Goal: Task Accomplishment & Management: Use online tool/utility

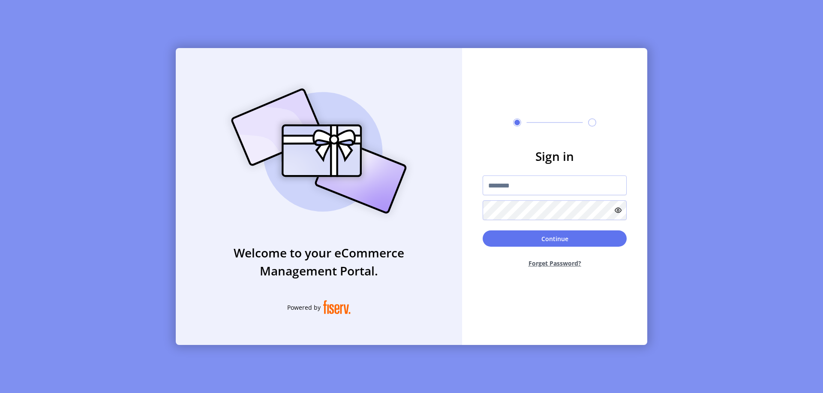
click at [555, 185] on input "text" at bounding box center [555, 185] width 144 height 20
type input "**********"
click at [555, 238] on button "Continue" at bounding box center [555, 238] width 144 height 16
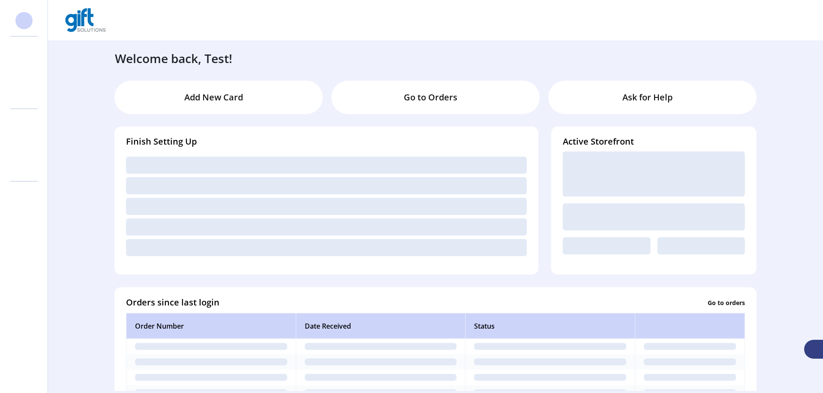
click at [24, 52] on svg-icon at bounding box center [24, 52] width 14 height 14
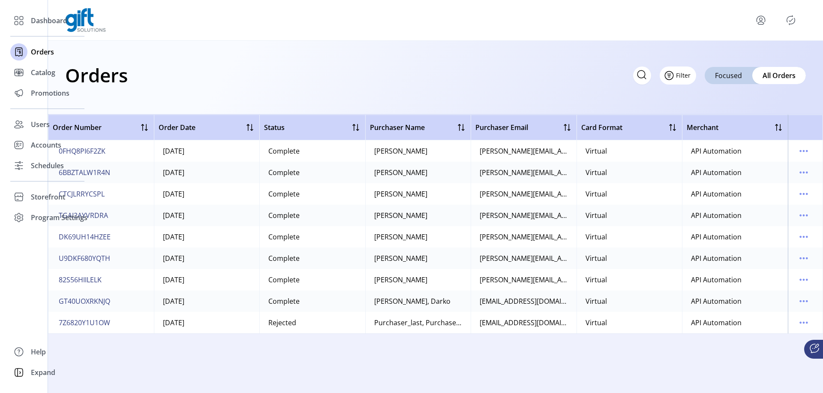
click at [670, 75] on icon "Filter Button" at bounding box center [669, 75] width 3 height 0
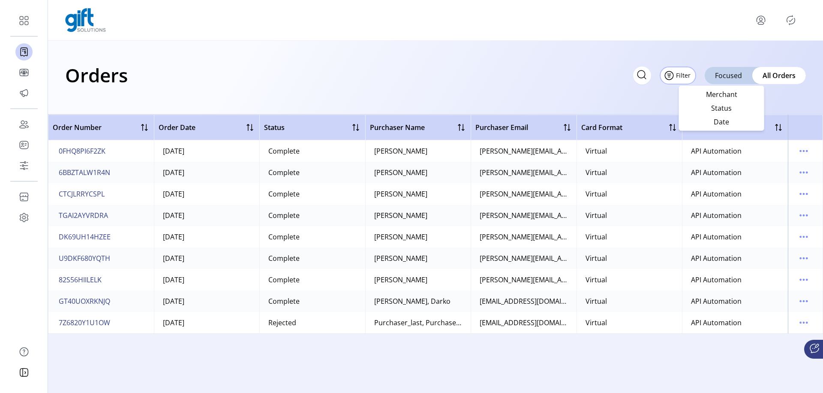
click at [721, 94] on span "Merchant" at bounding box center [721, 94] width 71 height 7
